Goal: Information Seeking & Learning: Compare options

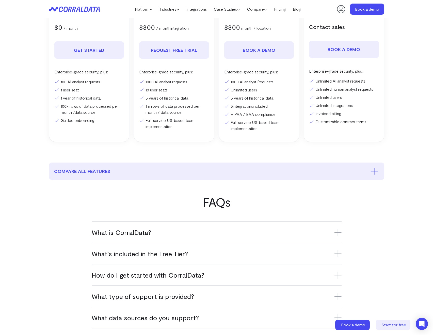
scroll to position [163, 0]
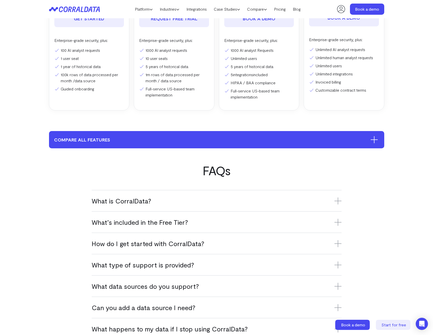
click at [358, 143] on button "compare all features" at bounding box center [216, 139] width 335 height 17
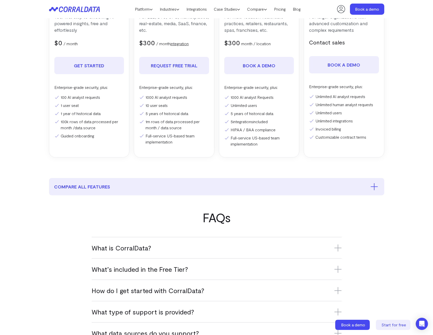
scroll to position [254, 0]
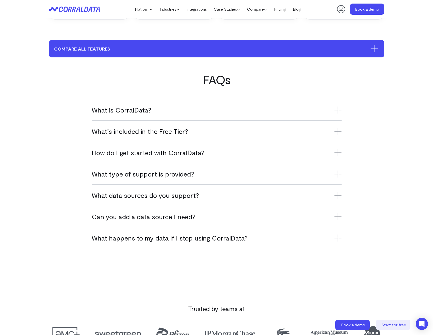
click at [361, 49] on button "compare all features" at bounding box center [216, 48] width 335 height 17
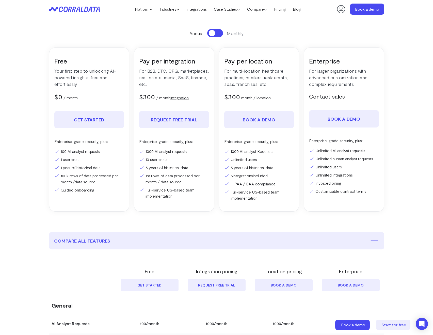
scroll to position [847, 0]
